Goal: Task Accomplishment & Management: Manage account settings

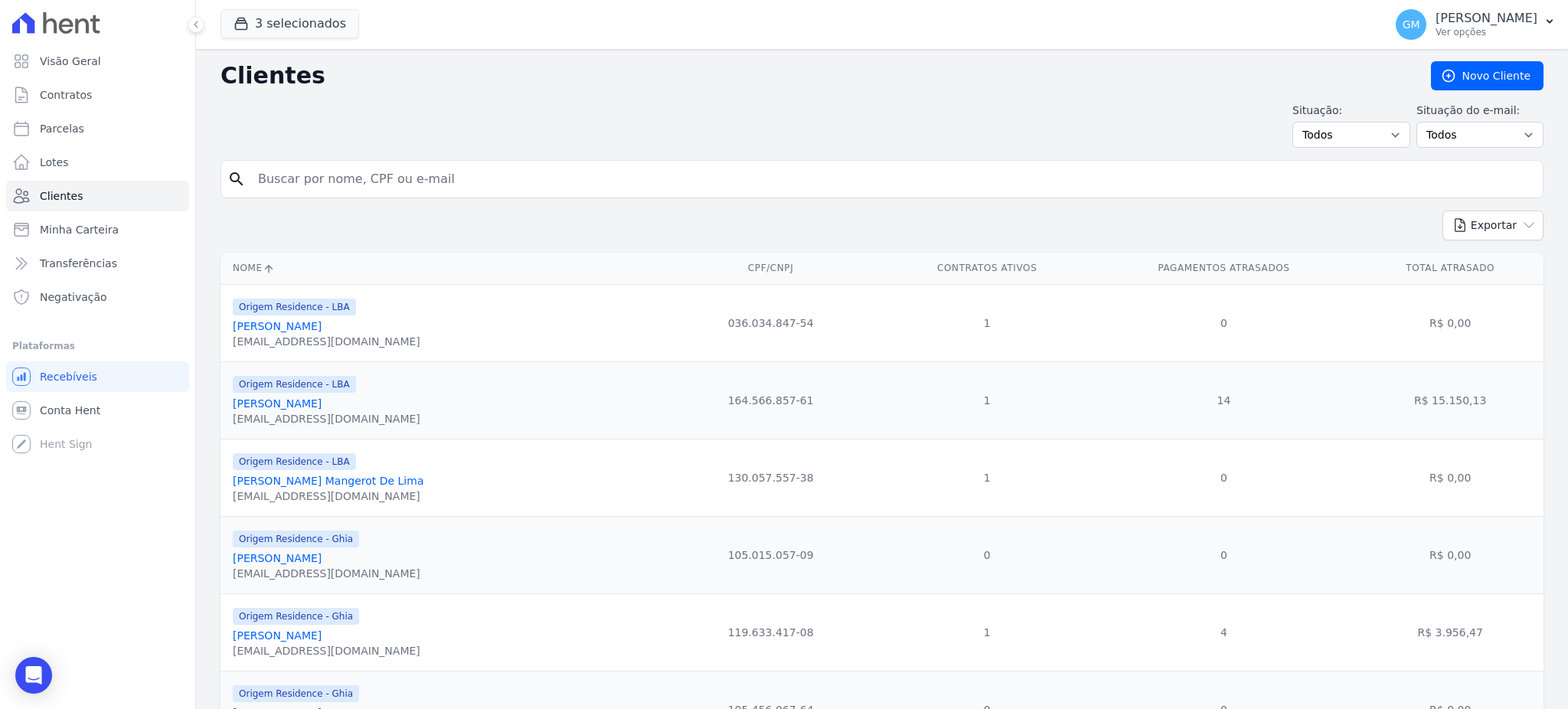
click at [307, 178] on input "search" at bounding box center [893, 179] width 1288 height 30
paste input "[PERSON_NAME]"
type input "[PERSON_NAME]"
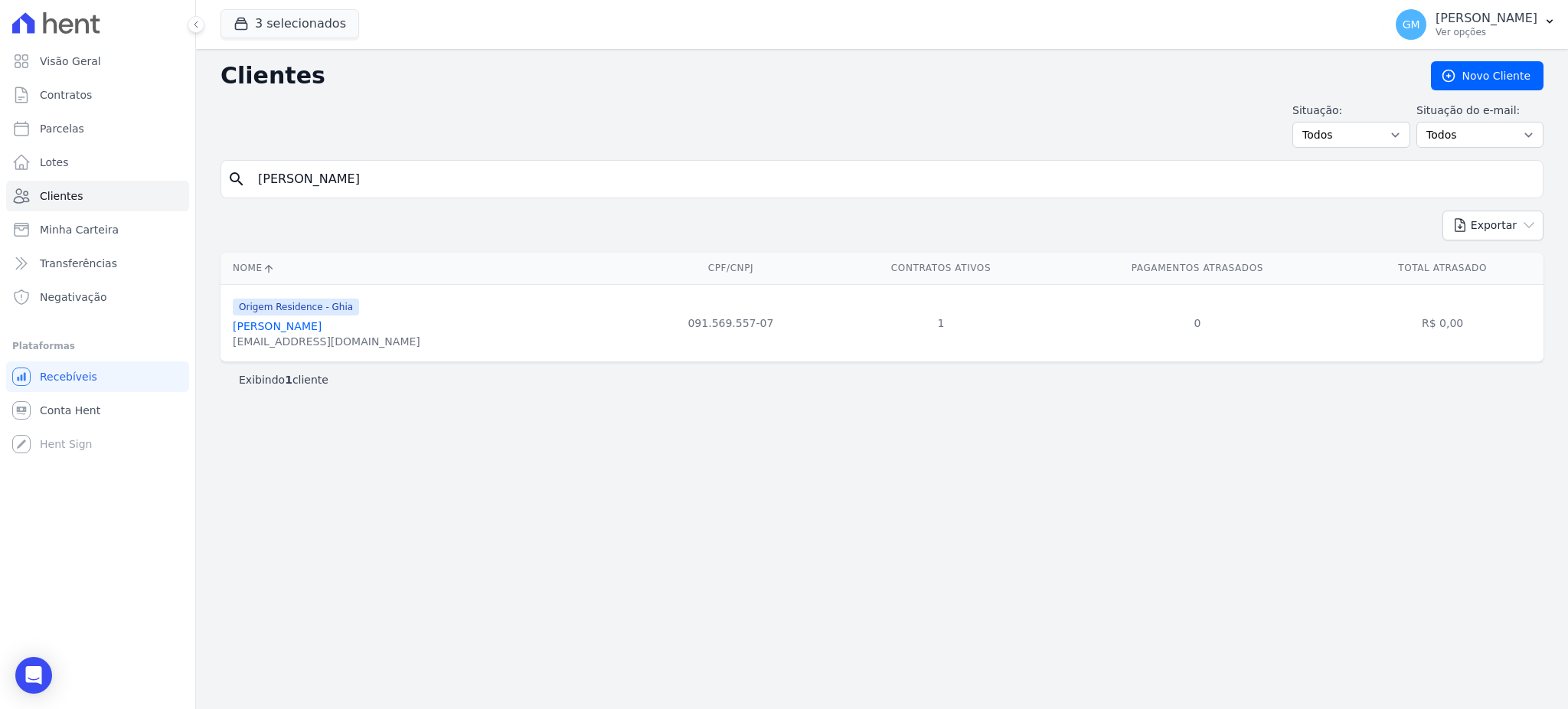
click at [291, 324] on link "[PERSON_NAME]" at bounding box center [277, 326] width 89 height 12
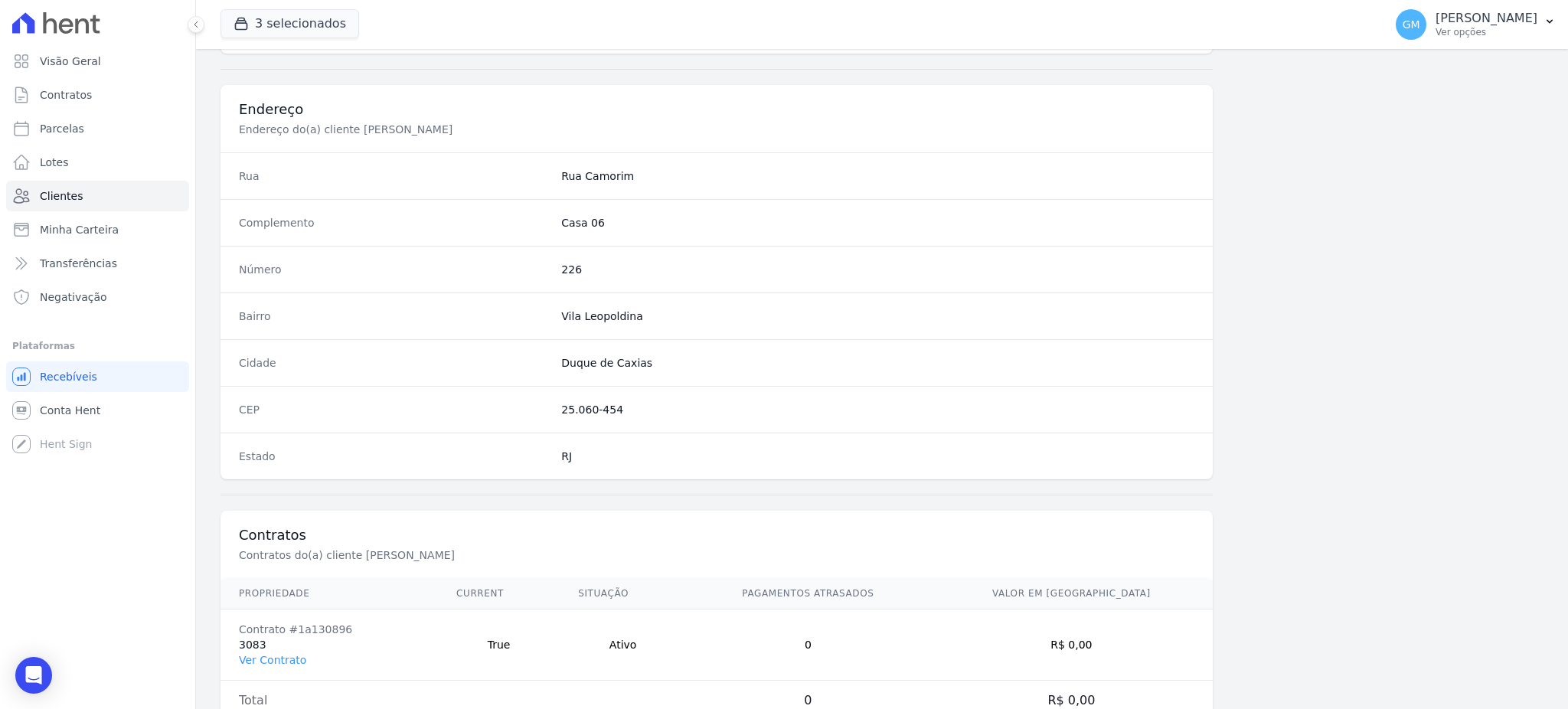
scroll to position [725, 0]
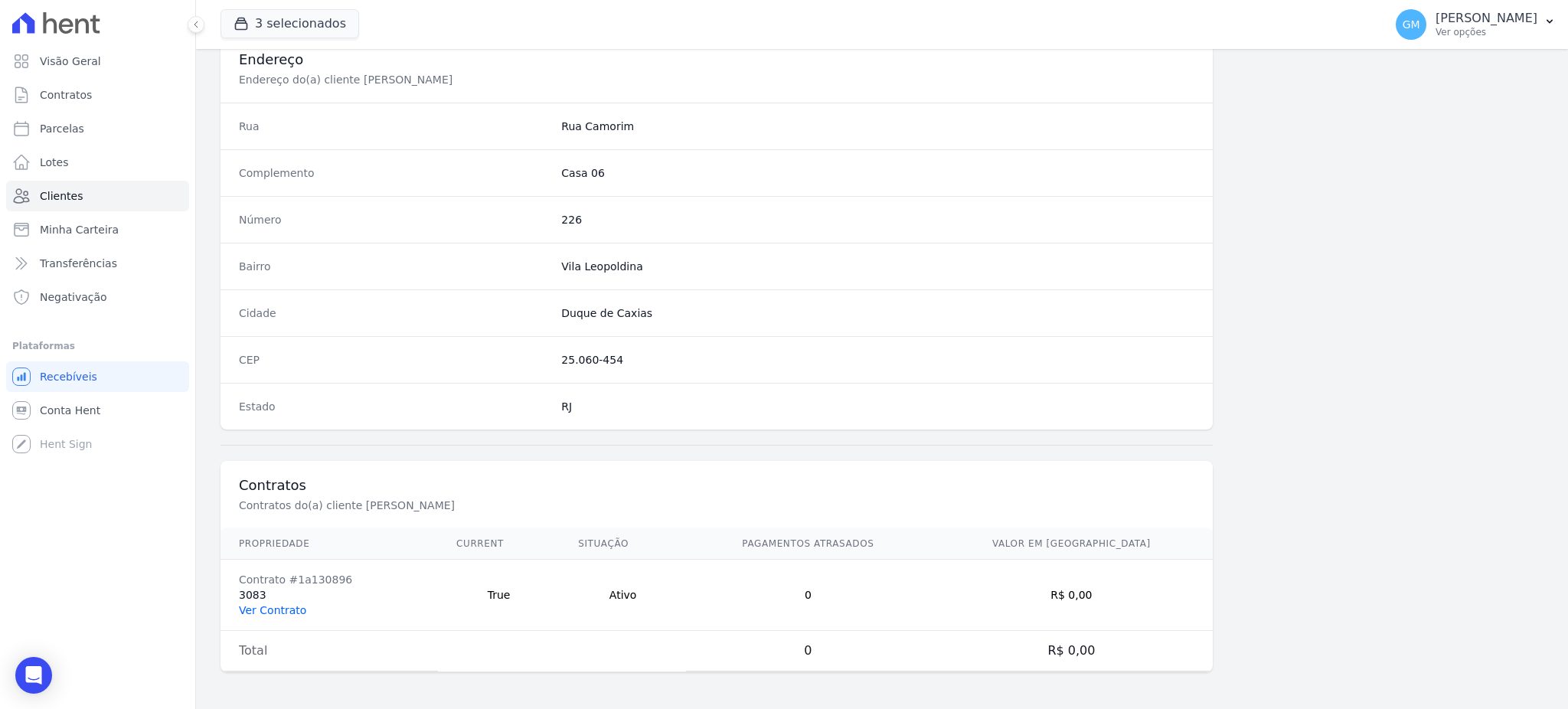
click at [274, 607] on link "Ver Contrato" at bounding box center [272, 611] width 67 height 12
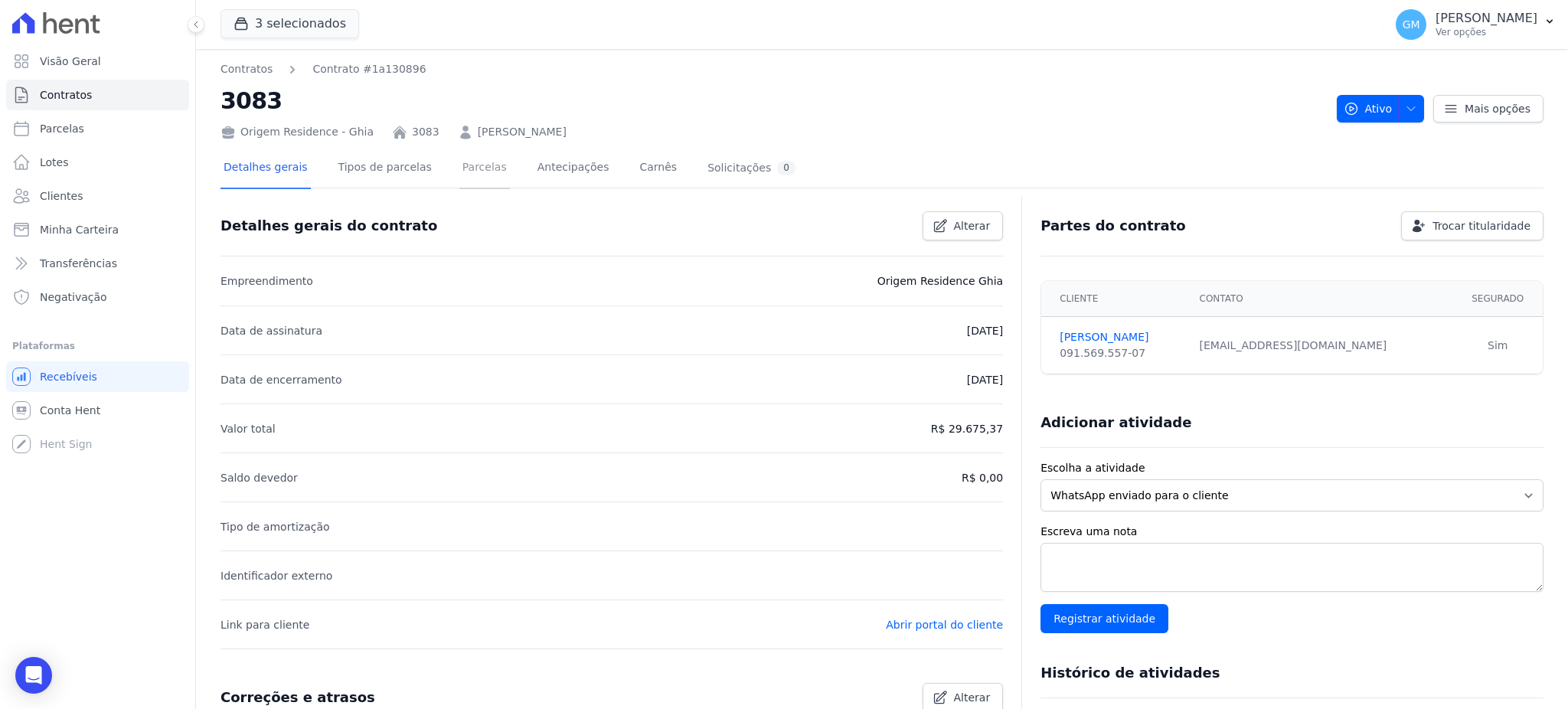
click at [465, 156] on link "Parcelas" at bounding box center [484, 168] width 51 height 41
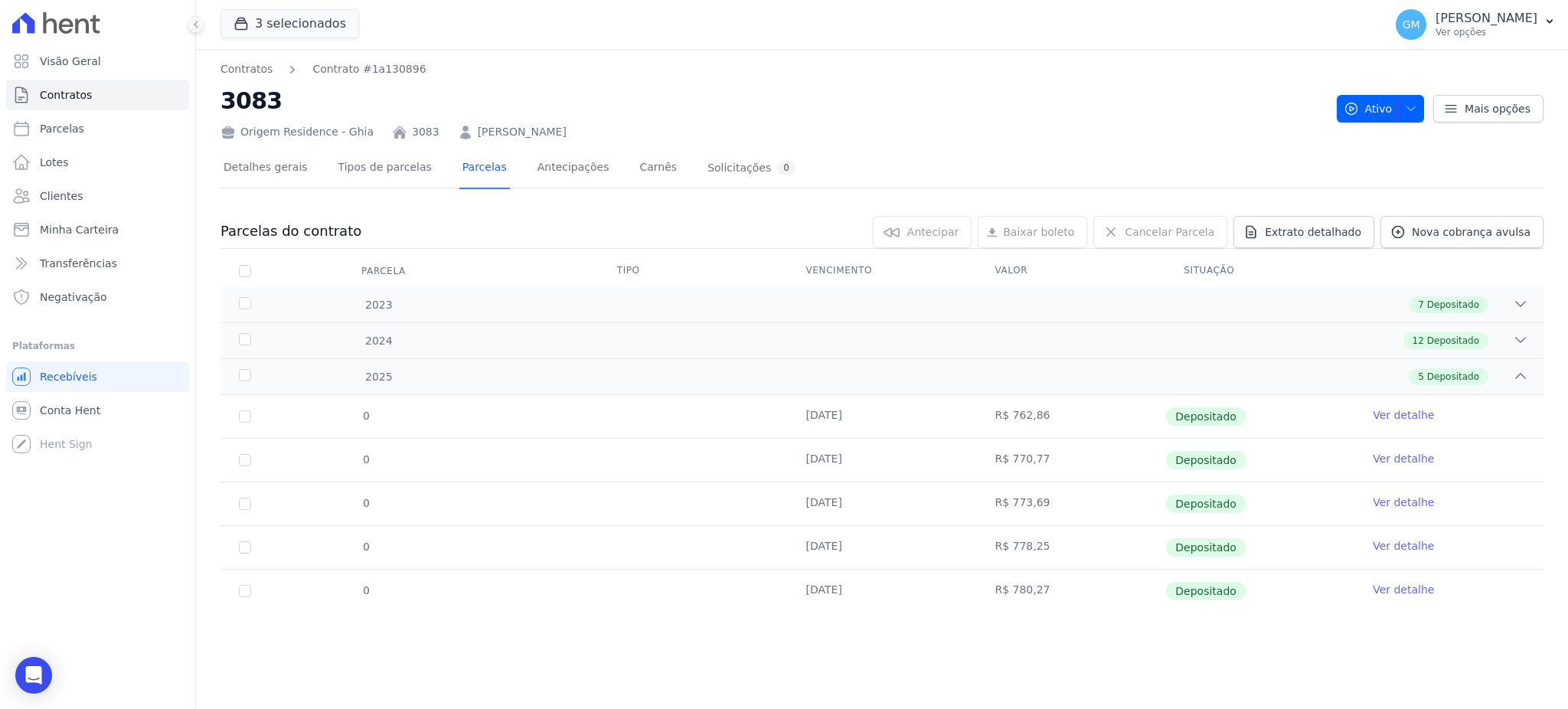
click at [1399, 171] on div "Detalhes gerais Tipos de parcelas [GEOGRAPHIC_DATA] Antecipações Carnês Solicit…" at bounding box center [882, 168] width 1323 height 38
click at [1452, 234] on span "Nova cobrança avulsa" at bounding box center [1471, 232] width 119 height 16
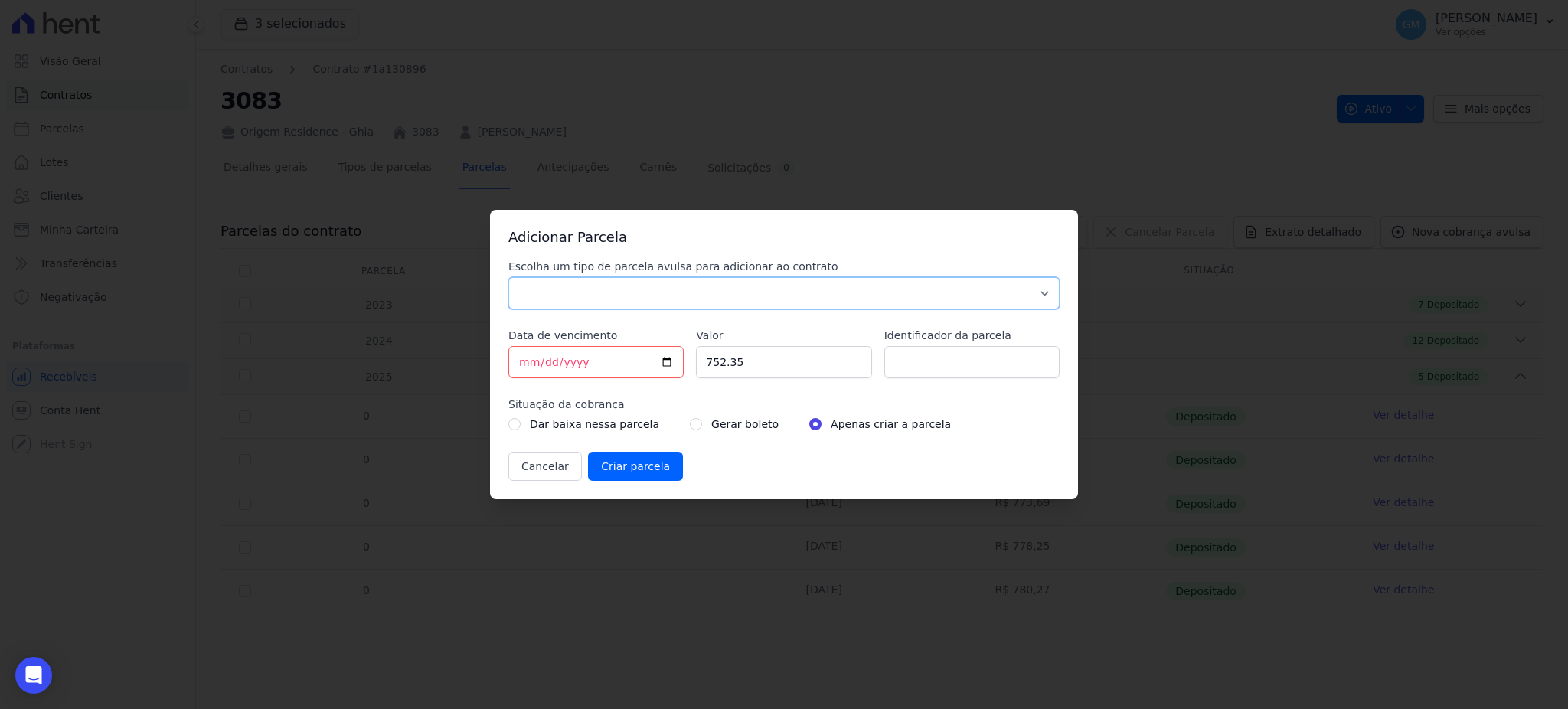
click at [868, 295] on select "Parcela Normal Sinal Caução Intercalada Chaves Pré Chaves Pós Chaves Taxas Quit…" at bounding box center [784, 292] width 551 height 32
click at [508, 277] on select "Parcela Normal Sinal Caução Intercalada Chaves Pré Chaves Pós Chaves Taxas Quit…" at bounding box center [784, 292] width 551 height 32
click at [707, 291] on select "Parcela Normal Sinal Caução Intercalada Chaves Pré Chaves Pós Chaves Taxas Quit…" at bounding box center [784, 292] width 551 height 32
select select "standard"
click at [508, 277] on select "Parcela Normal Sinal Caução Intercalada Chaves Pré Chaves Pós Chaves Taxas Quit…" at bounding box center [784, 292] width 551 height 32
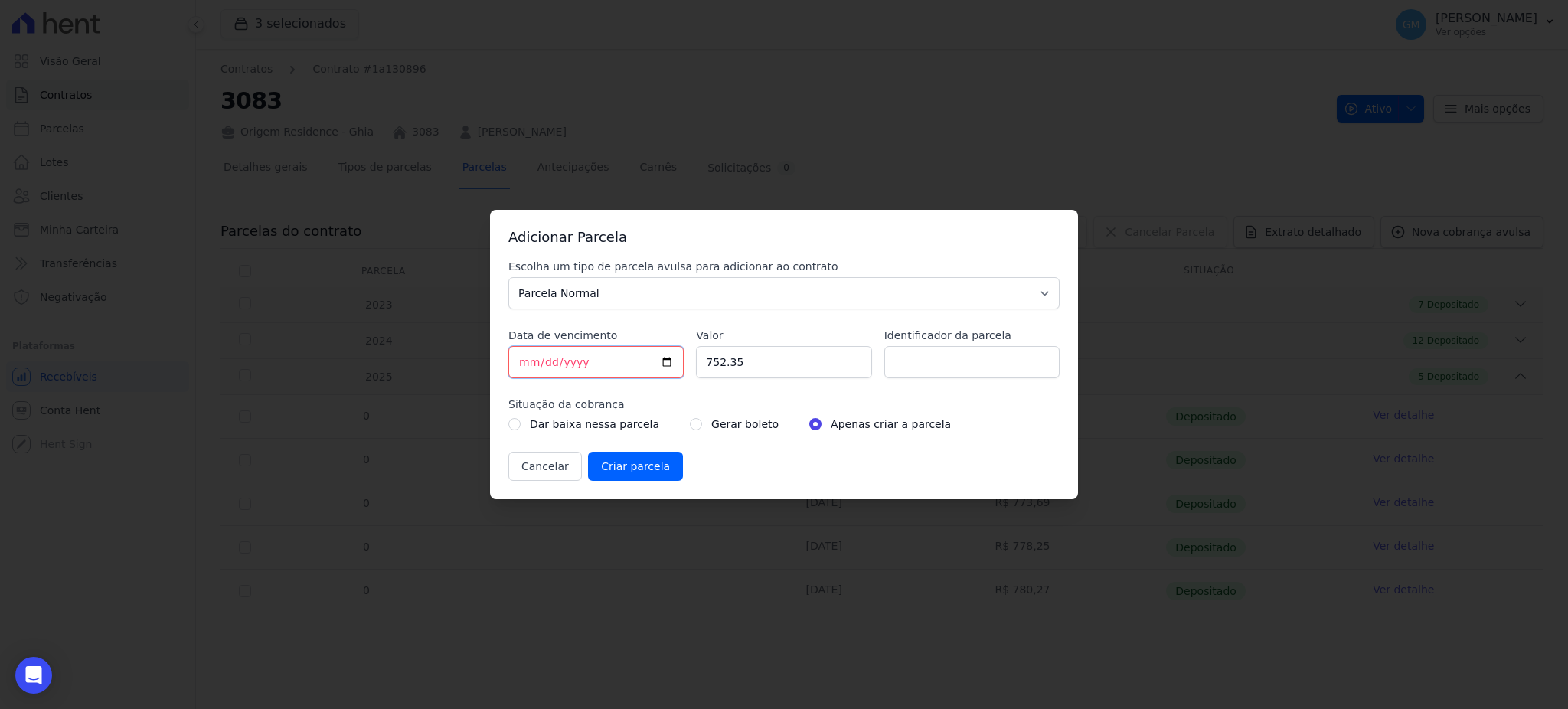
click at [664, 351] on input "[DATE]" at bounding box center [596, 362] width 175 height 32
click at [665, 356] on input "[DATE]" at bounding box center [596, 362] width 175 height 32
type input "[DATE]"
click at [928, 374] on input "Identificador da parcela" at bounding box center [972, 362] width 175 height 32
drag, startPoint x: 936, startPoint y: 363, endPoint x: 834, endPoint y: 362, distance: 102.0
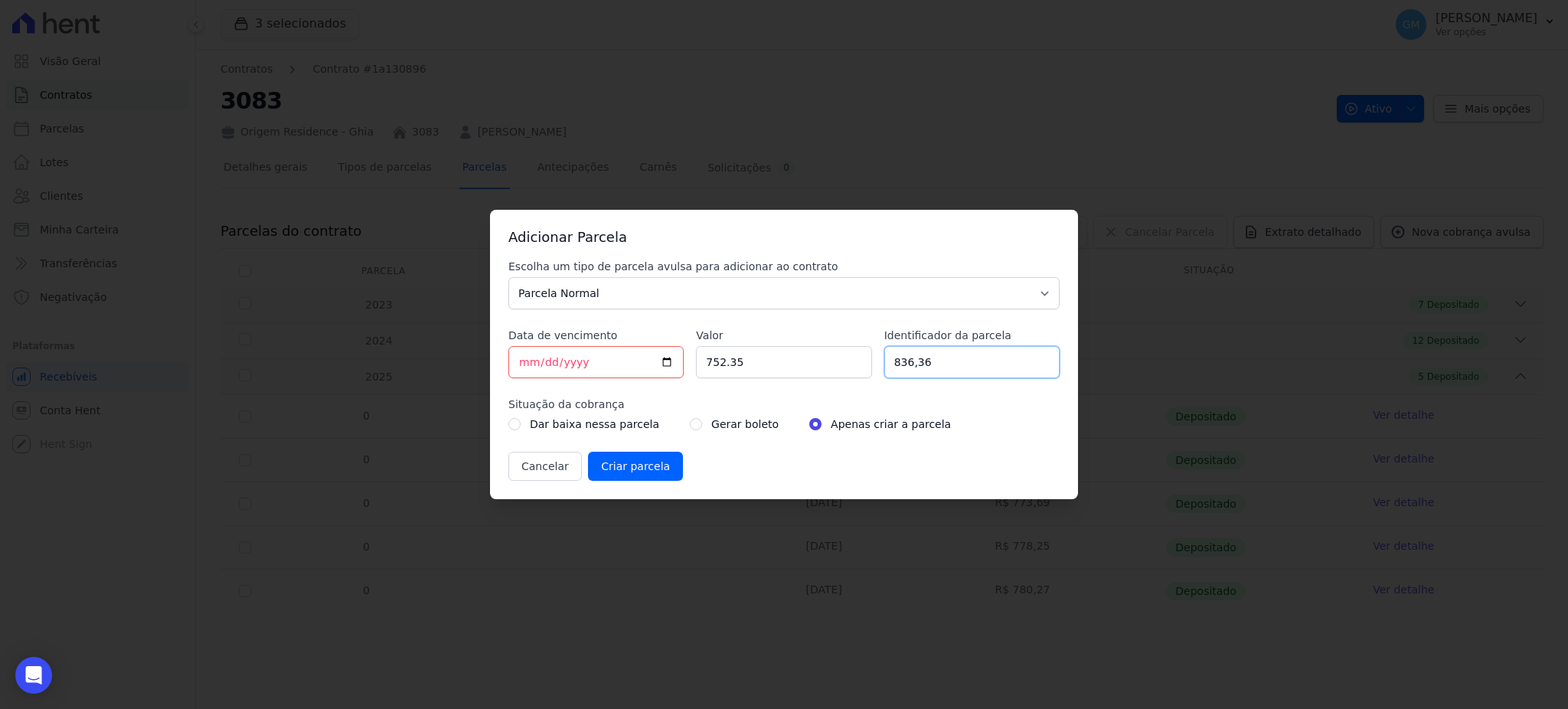
click at [834, 362] on div "Escolha um tipo de parcela avulsa para adicionar ao contrato Parcela Normal Sin…" at bounding box center [784, 370] width 551 height 222
type input "836,36"
drag, startPoint x: 775, startPoint y: 367, endPoint x: 654, endPoint y: 365, distance: 121.0
click at [654, 365] on div "Escolha um tipo de parcela avulsa para adicionar ao contrato Parcela Normal Sin…" at bounding box center [784, 370] width 551 height 222
paste input "836.36"
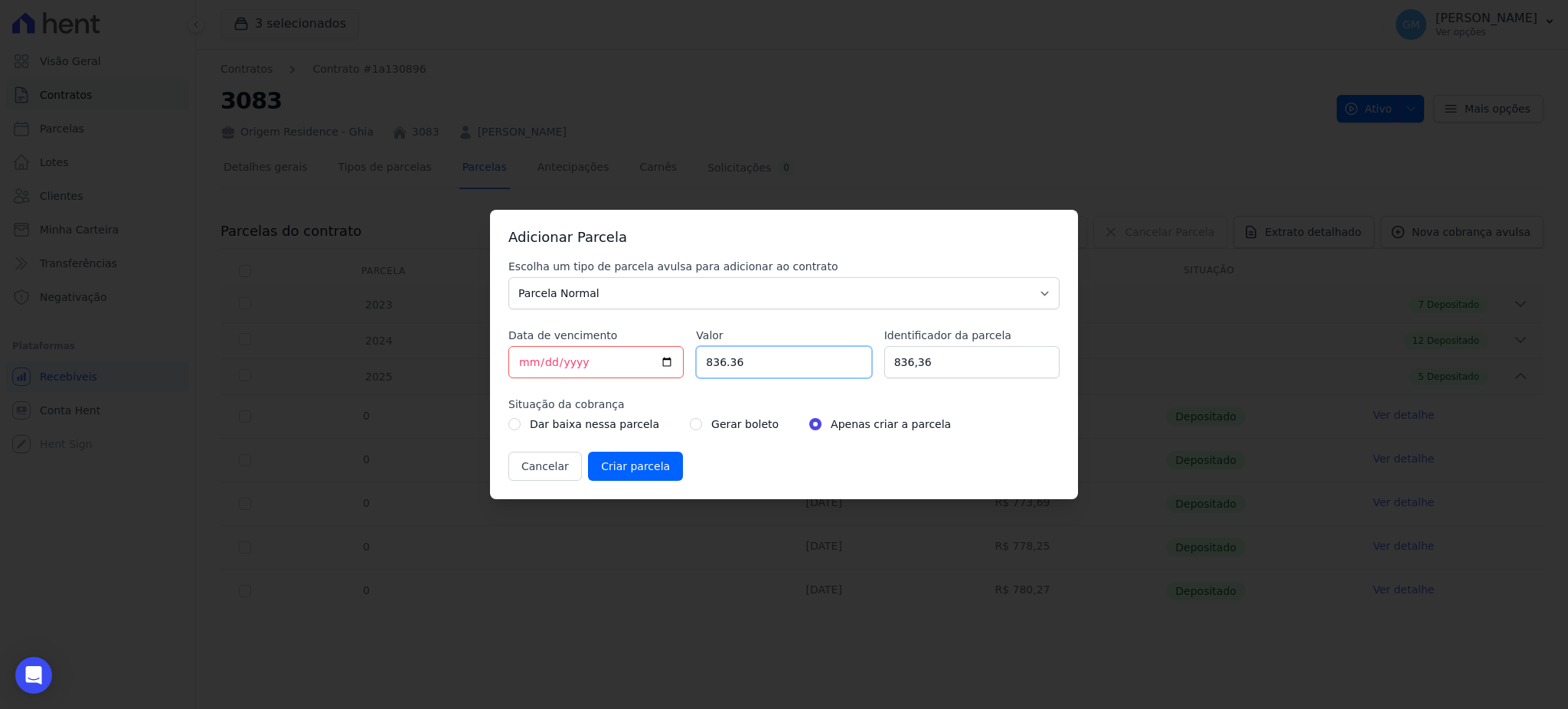
type input "836.36"
click at [690, 430] on div "Gerar boleto" at bounding box center [734, 424] width 89 height 19
click at [690, 428] on input "radio" at bounding box center [696, 424] width 12 height 12
radio input "true"
drag, startPoint x: 947, startPoint y: 372, endPoint x: 796, endPoint y: 366, distance: 151.1
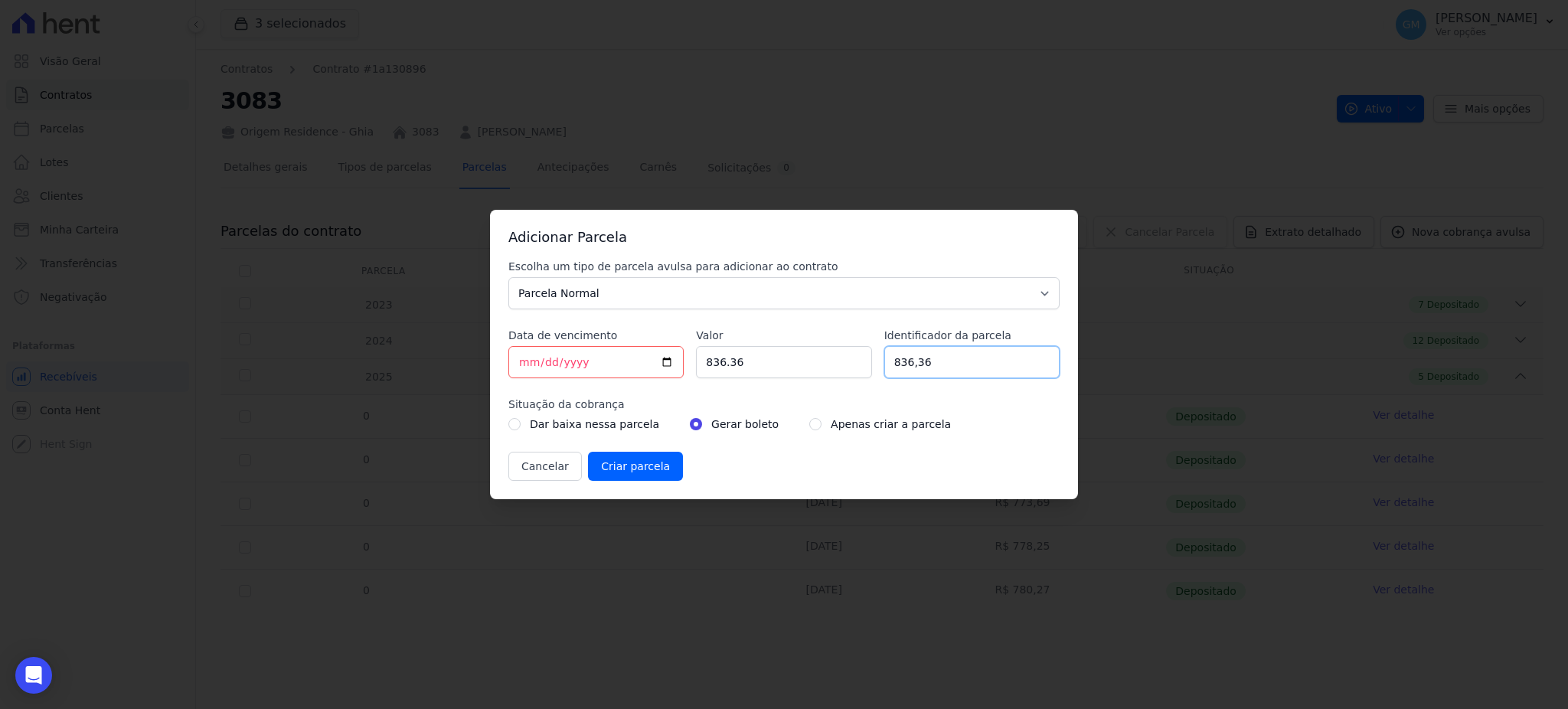
click at [796, 366] on div "Escolha um tipo de parcela avulsa para adicionar ao contrato Parcela Normal Sin…" at bounding box center [784, 370] width 551 height 222
type input "0"
type input "fevereiro de 2025"
click at [638, 459] on input "Criar parcela" at bounding box center [635, 466] width 95 height 29
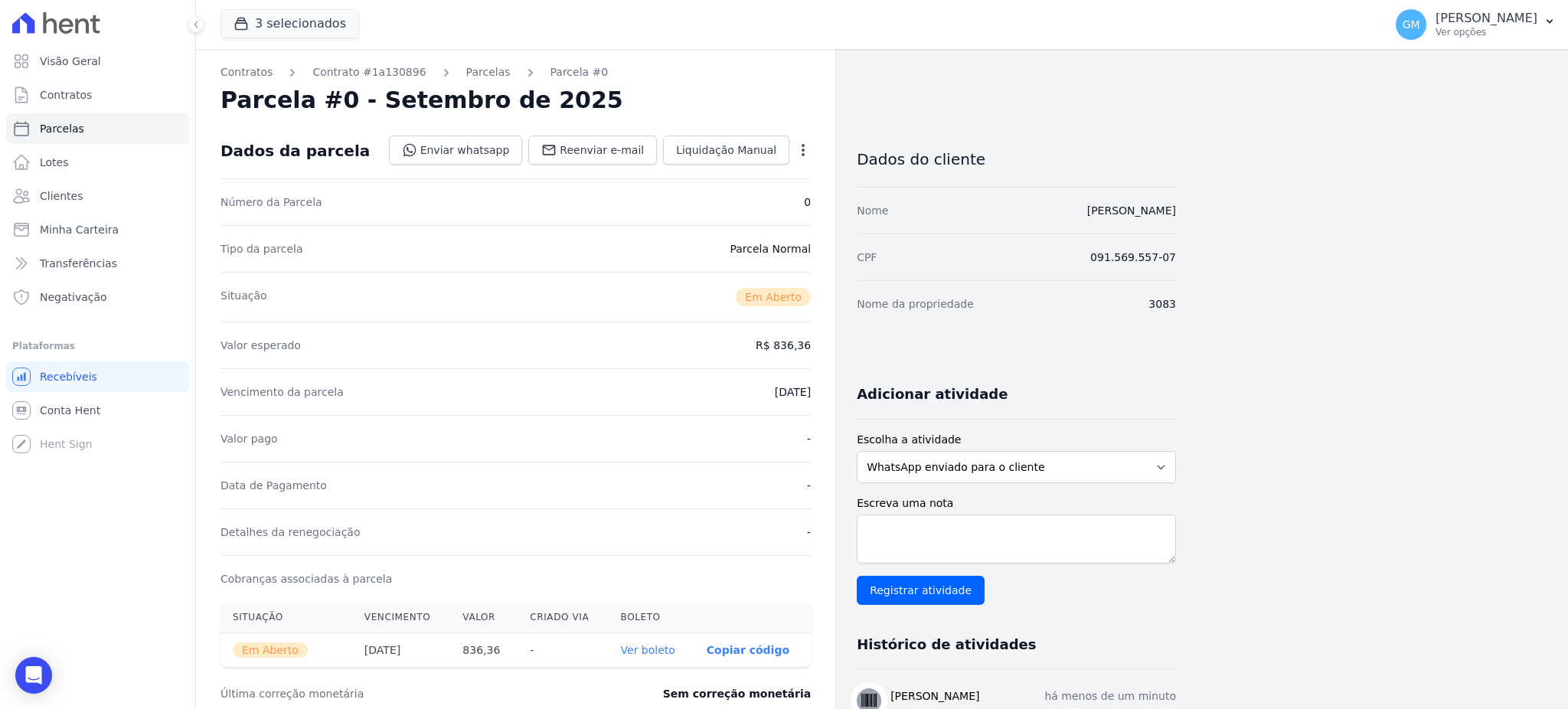
scroll to position [102, 0]
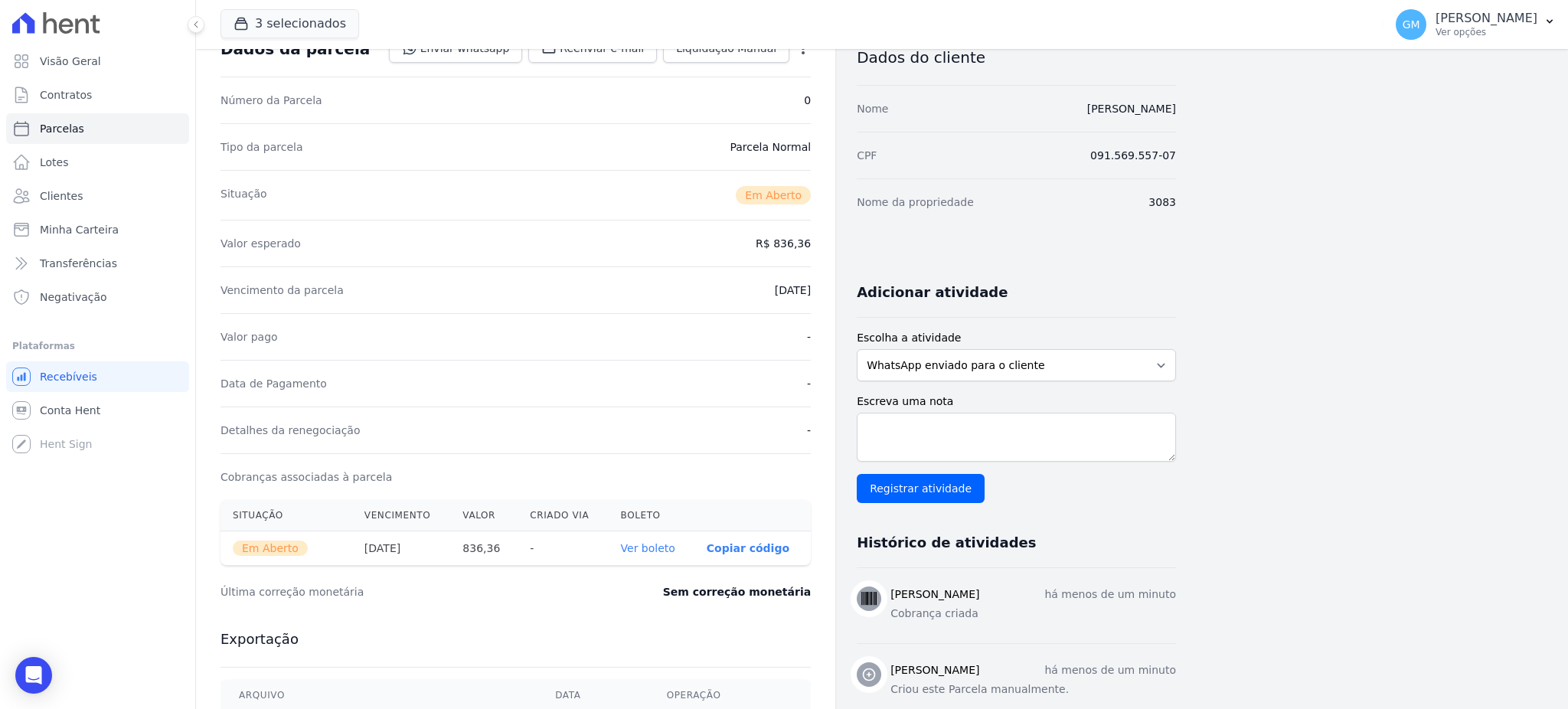
click at [665, 544] on link "Ver boleto" at bounding box center [648, 548] width 55 height 12
click at [120, 200] on link "Clientes" at bounding box center [97, 196] width 183 height 30
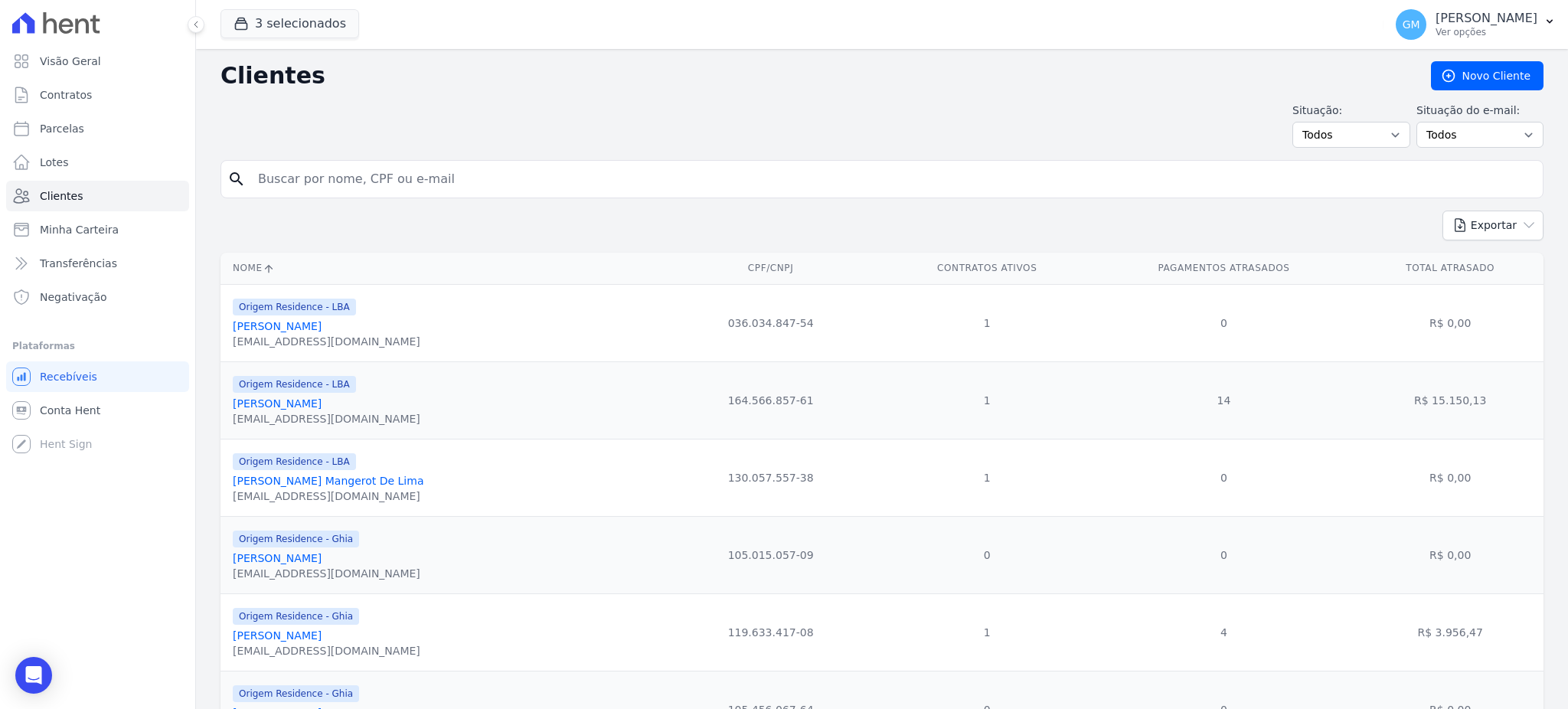
click at [312, 185] on input "search" at bounding box center [893, 179] width 1288 height 30
paste input "[PERSON_NAME]"
type input "[PERSON_NAME]"
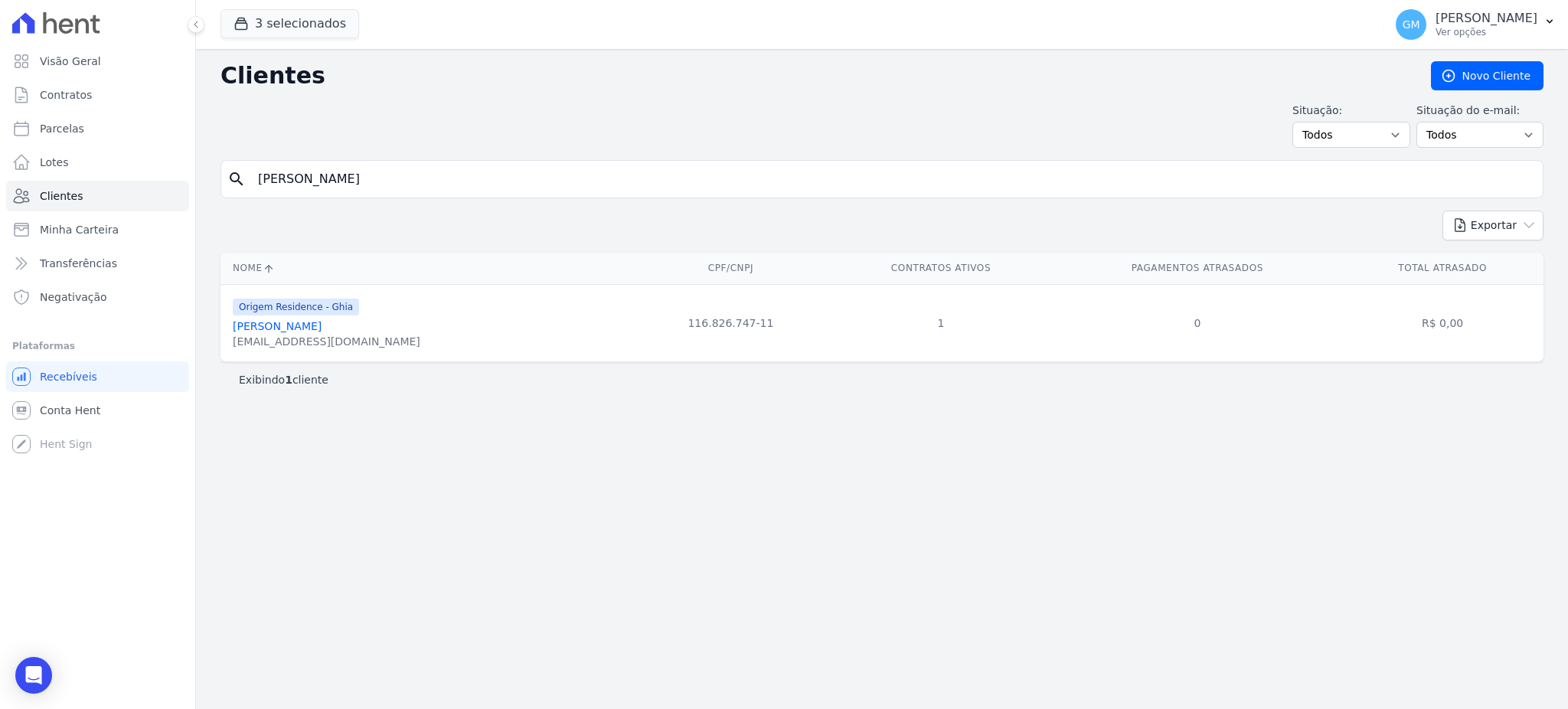
click at [321, 324] on link "[PERSON_NAME]" at bounding box center [277, 326] width 89 height 12
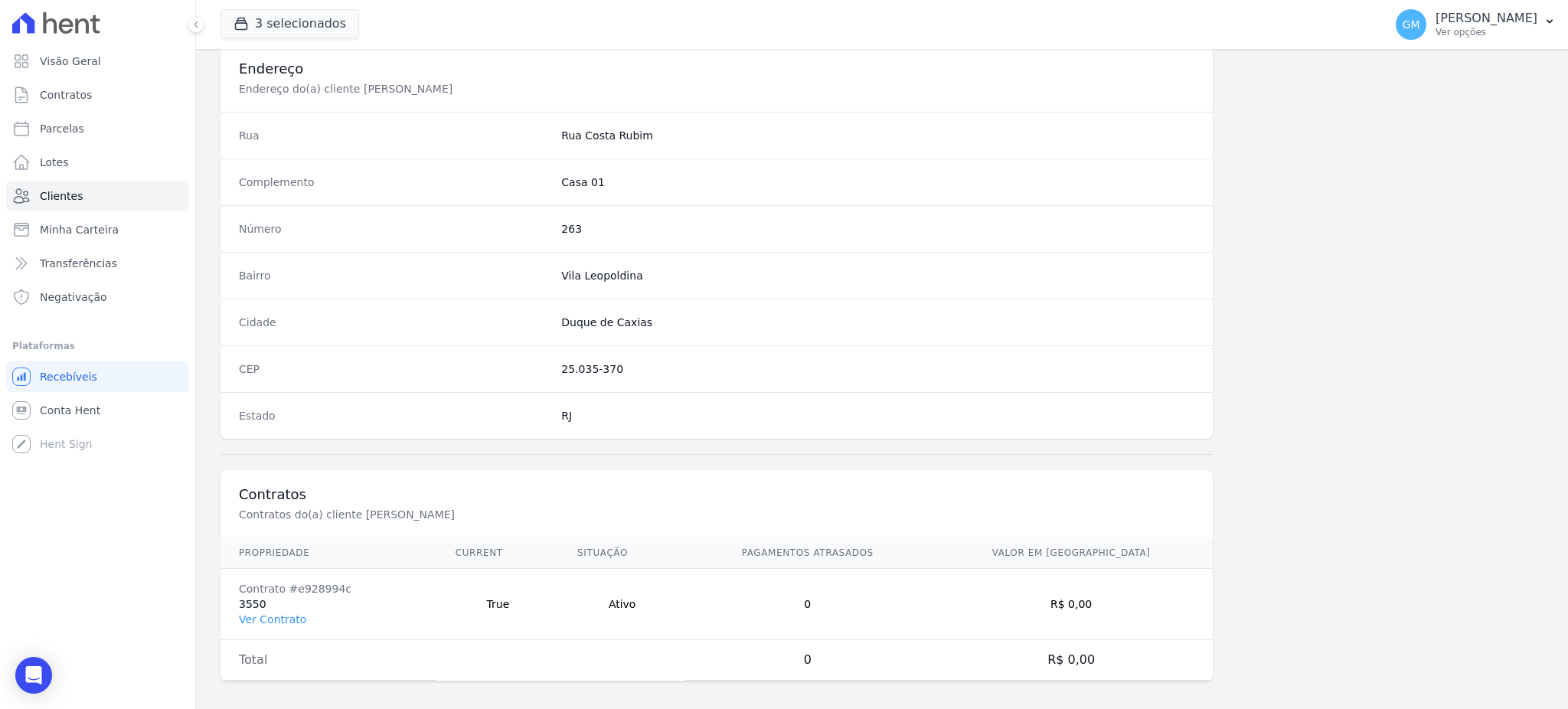
scroll to position [725, 0]
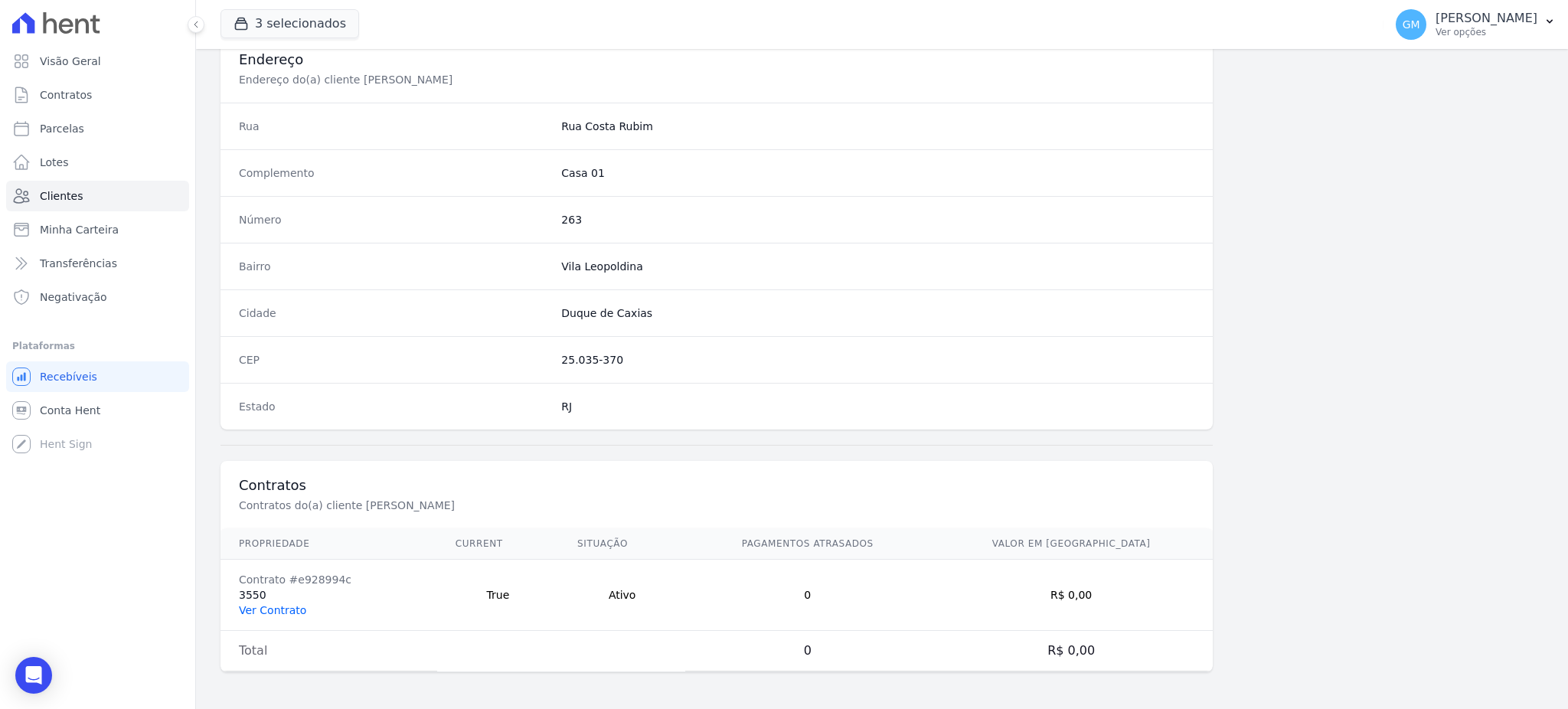
click at [268, 613] on link "Ver Contrato" at bounding box center [272, 611] width 67 height 12
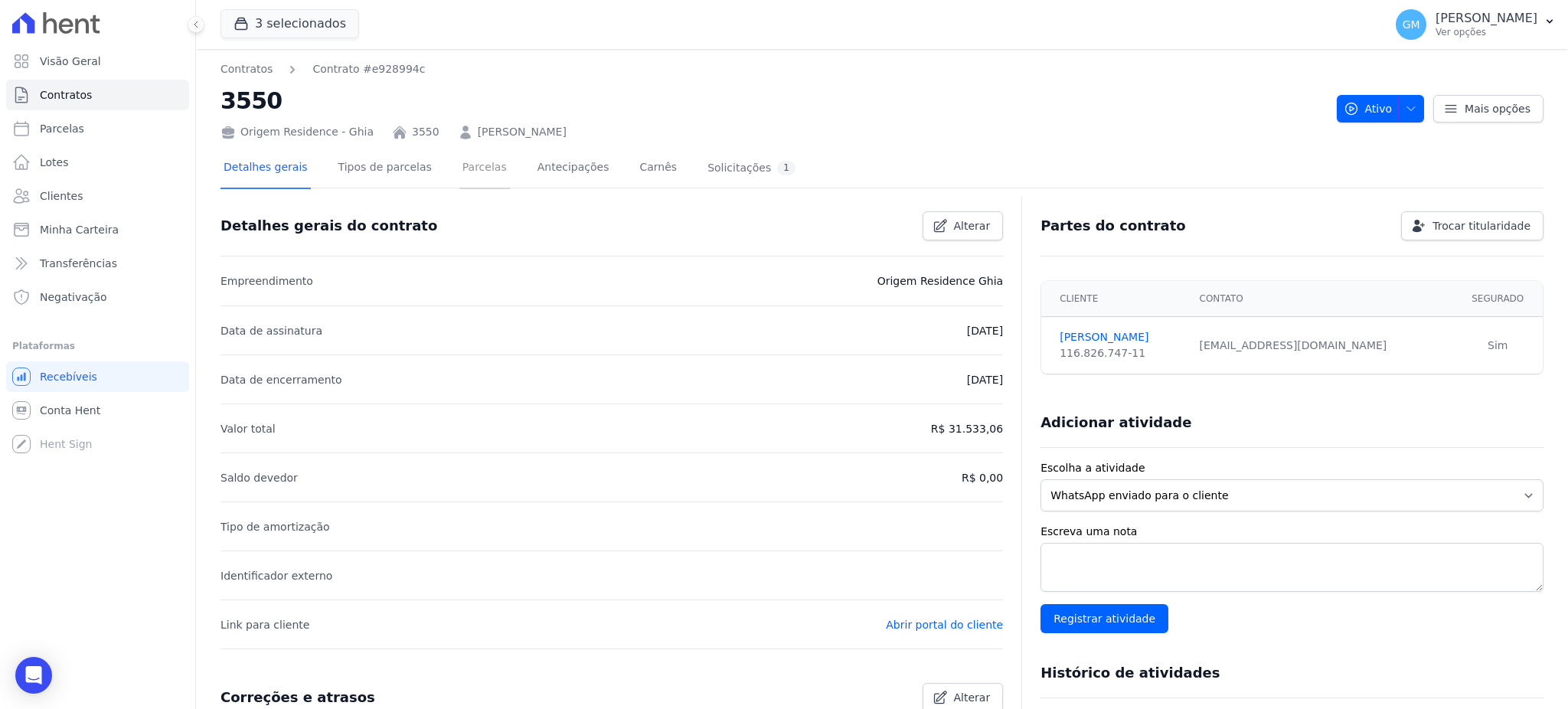
click at [459, 168] on link "Parcelas" at bounding box center [484, 168] width 51 height 41
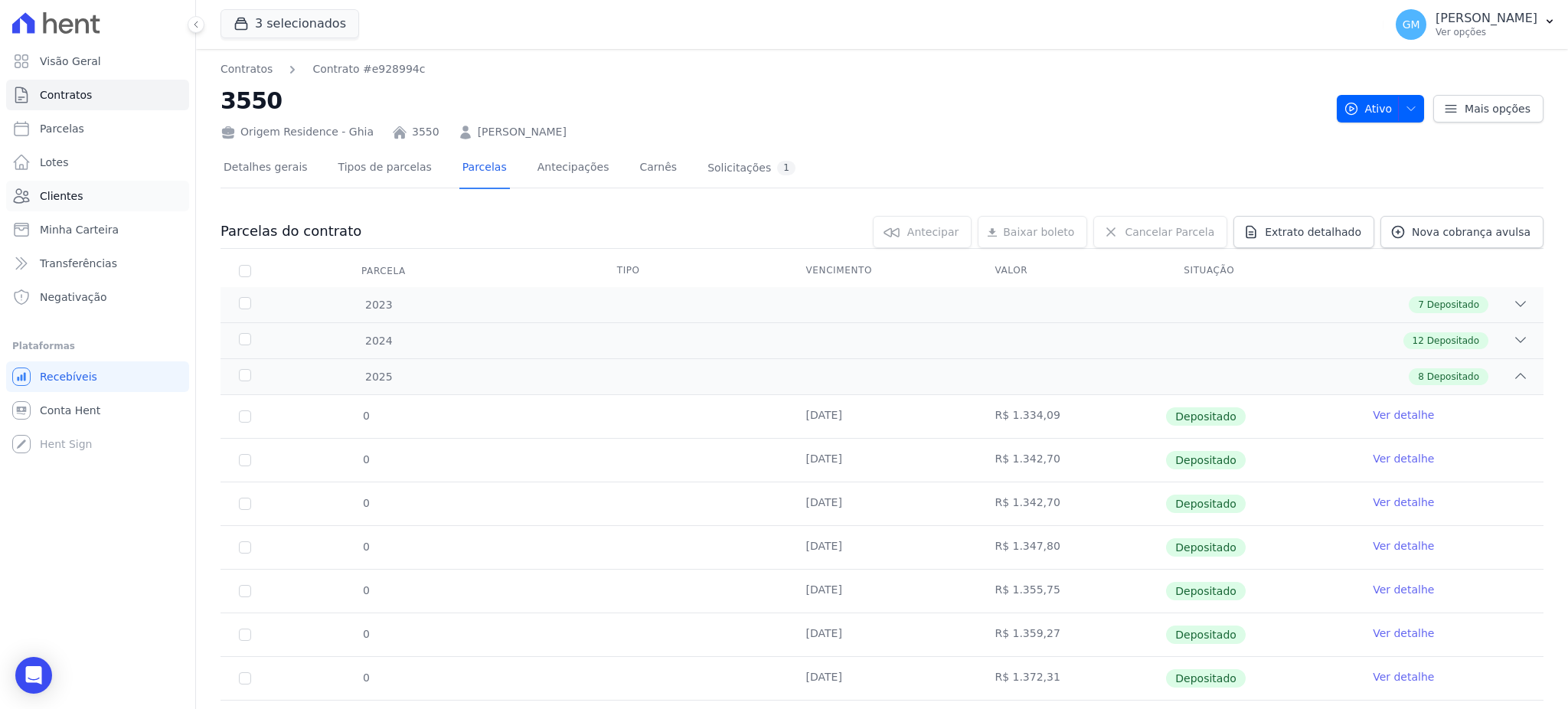
click at [126, 191] on link "Clientes" at bounding box center [97, 196] width 183 height 30
